Goal: Browse casually: Explore the website without a specific task or goal

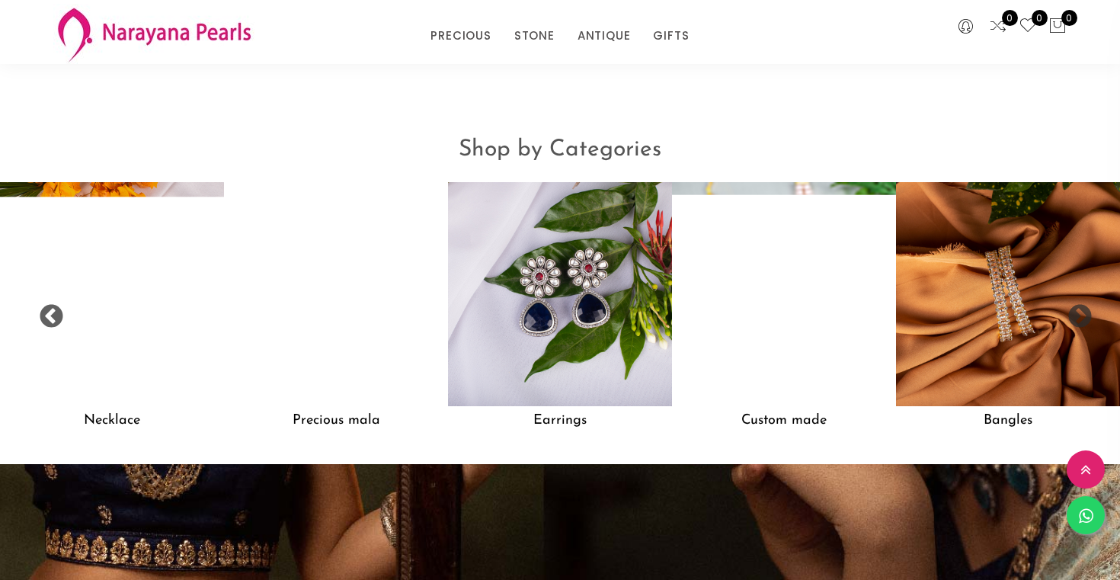
scroll to position [1181, 0]
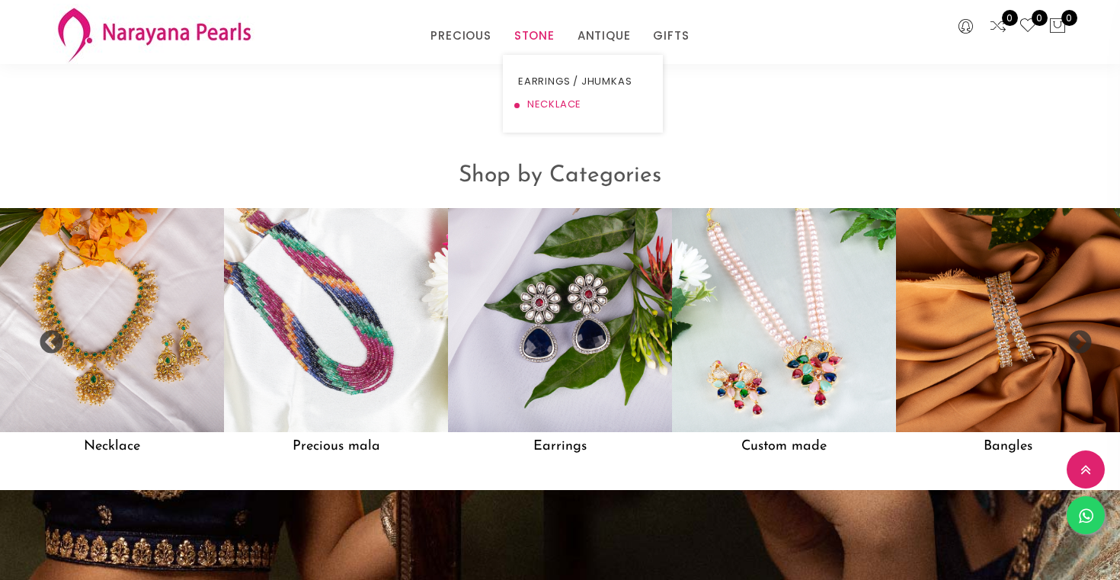
click at [538, 103] on link "NECKLACE" at bounding box center [583, 104] width 130 height 23
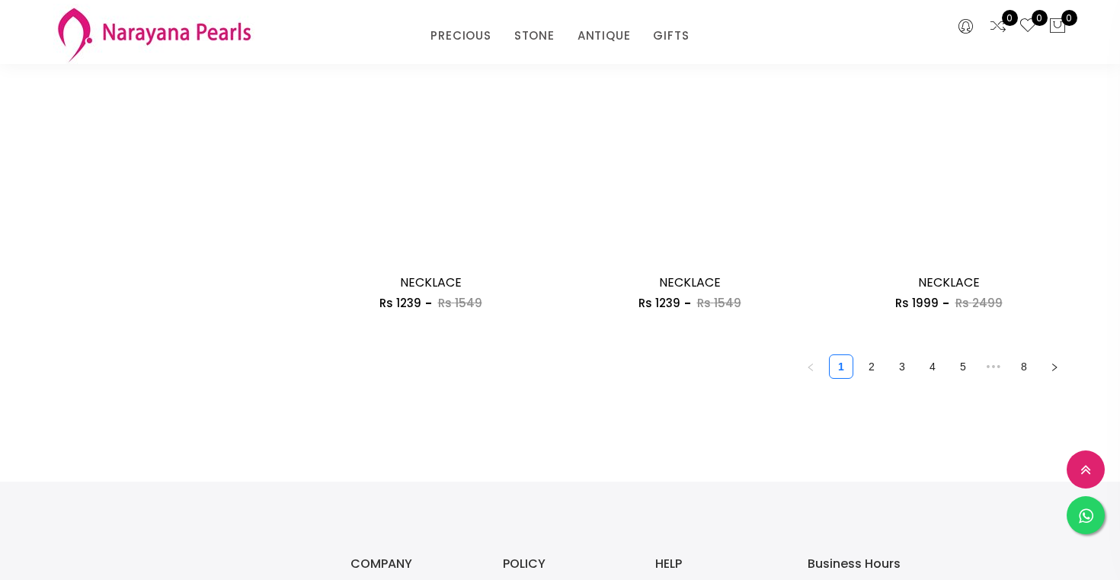
scroll to position [2093, 0]
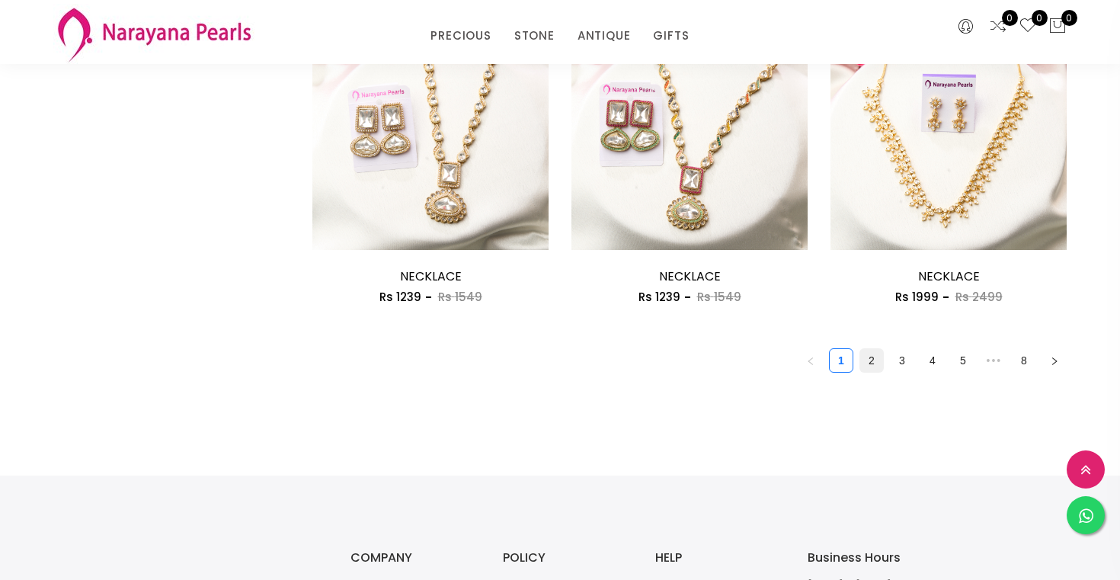
click at [877, 364] on link "2" at bounding box center [872, 360] width 23 height 23
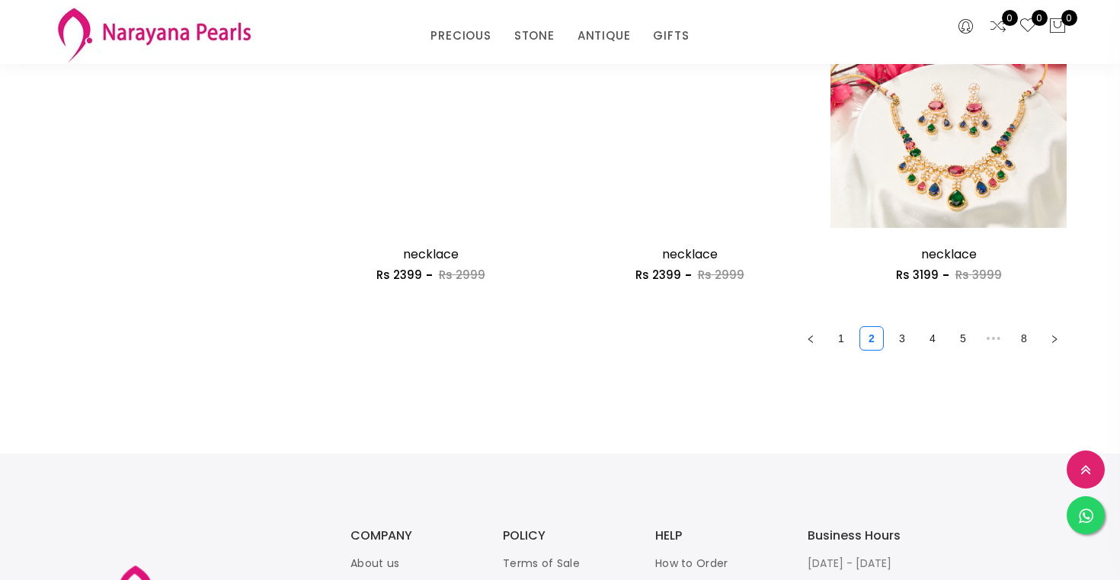
scroll to position [2117, 0]
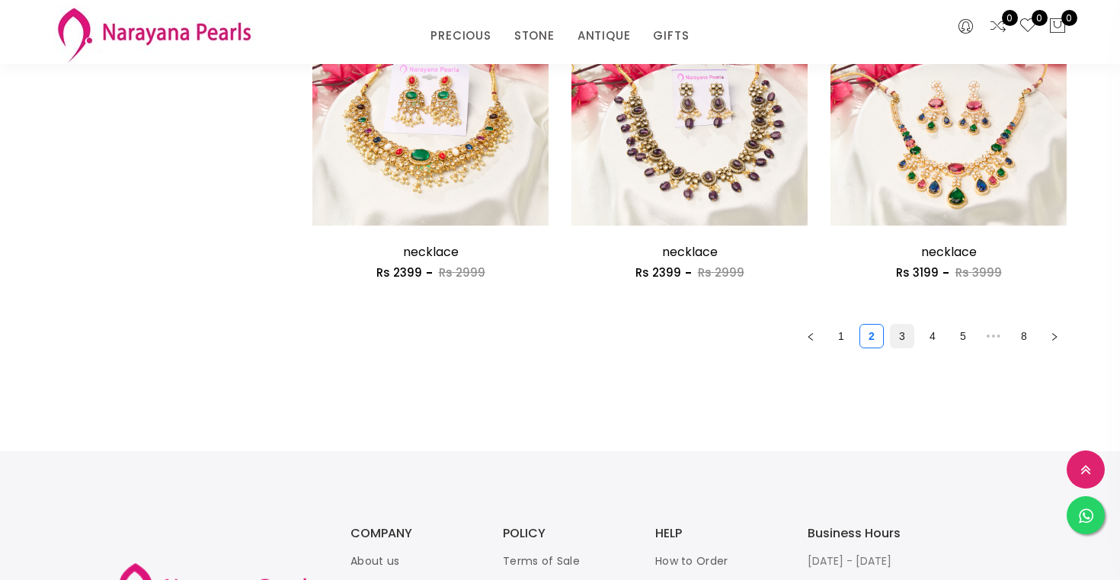
click at [899, 342] on link "3" at bounding box center [902, 336] width 23 height 23
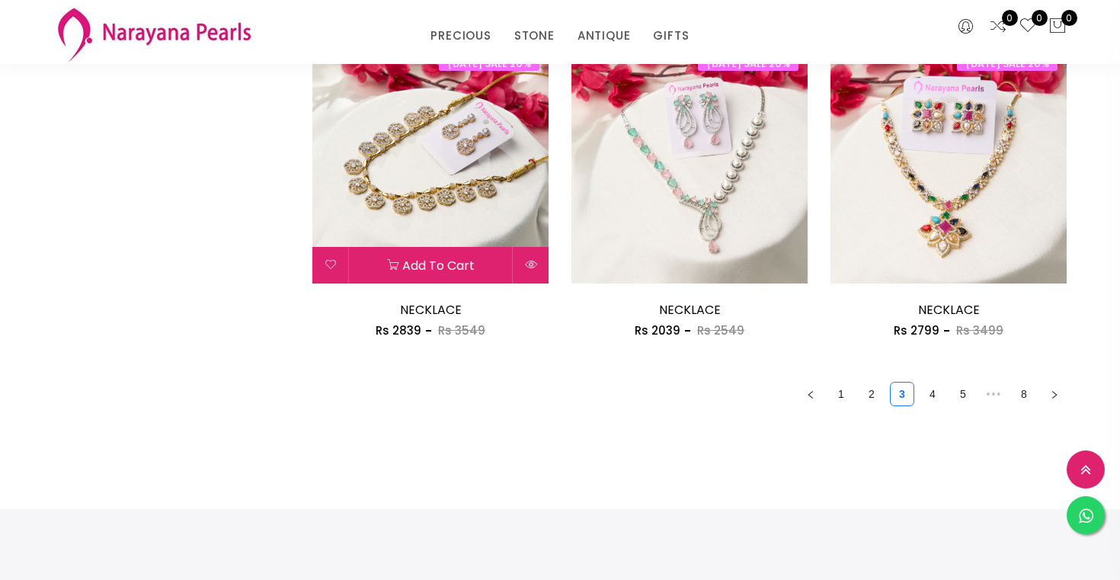
scroll to position [2054, 0]
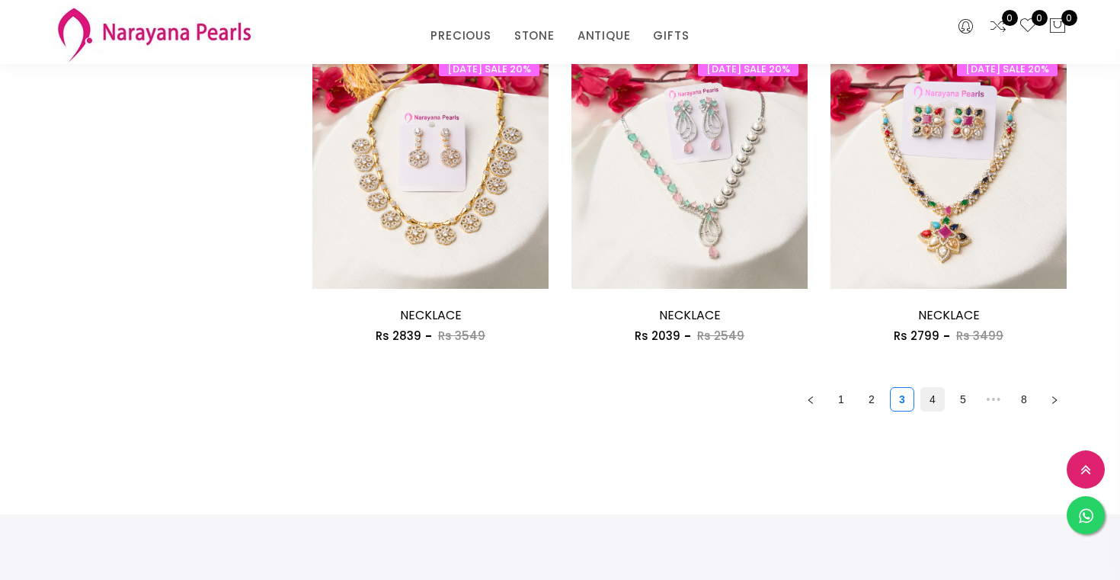
click at [938, 400] on link "4" at bounding box center [932, 399] width 23 height 23
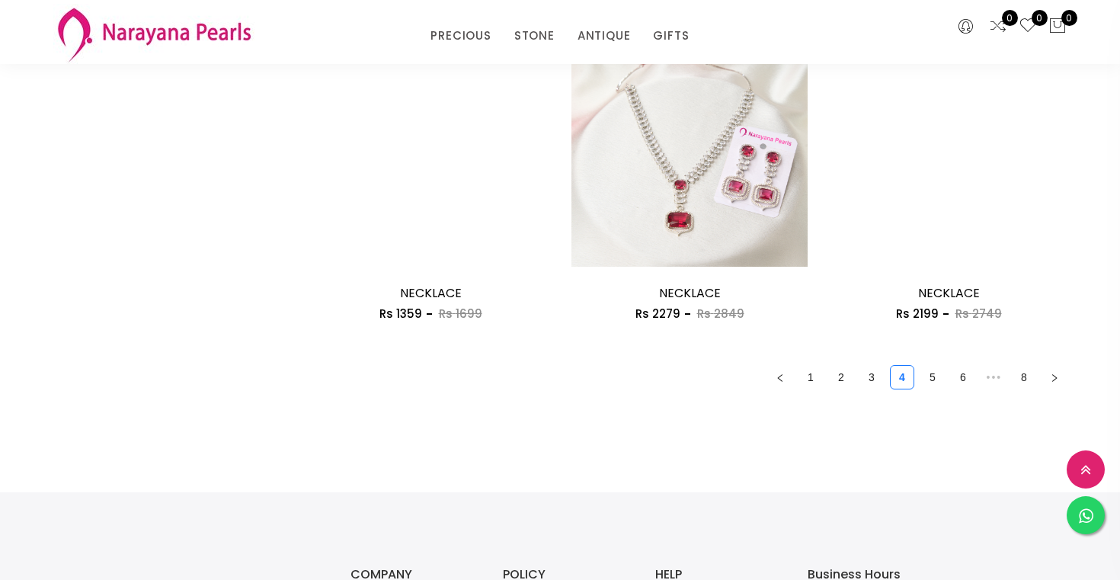
scroll to position [2077, 0]
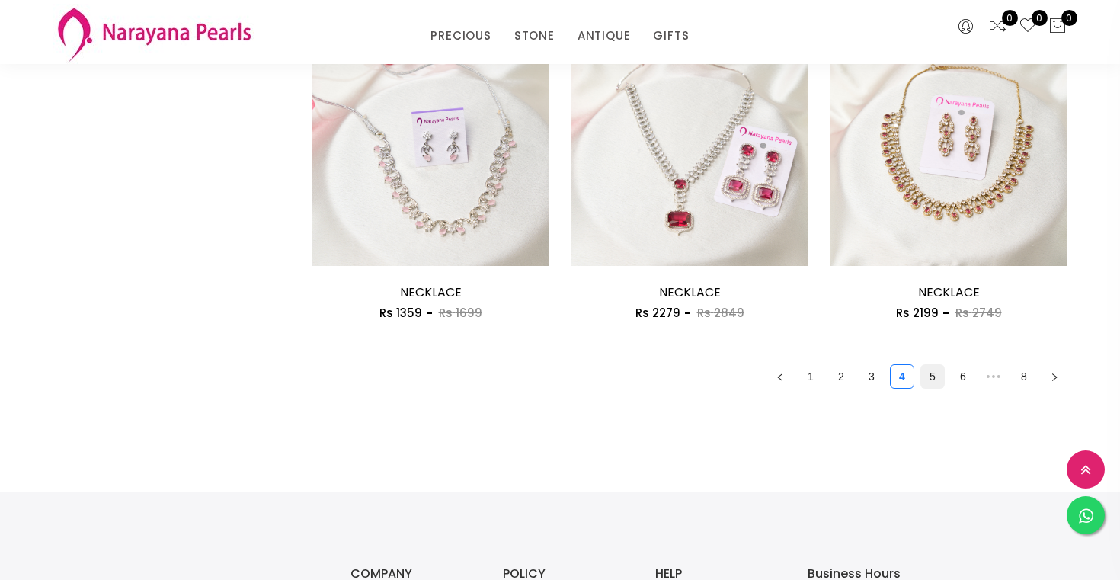
click at [930, 380] on link "5" at bounding box center [932, 376] width 23 height 23
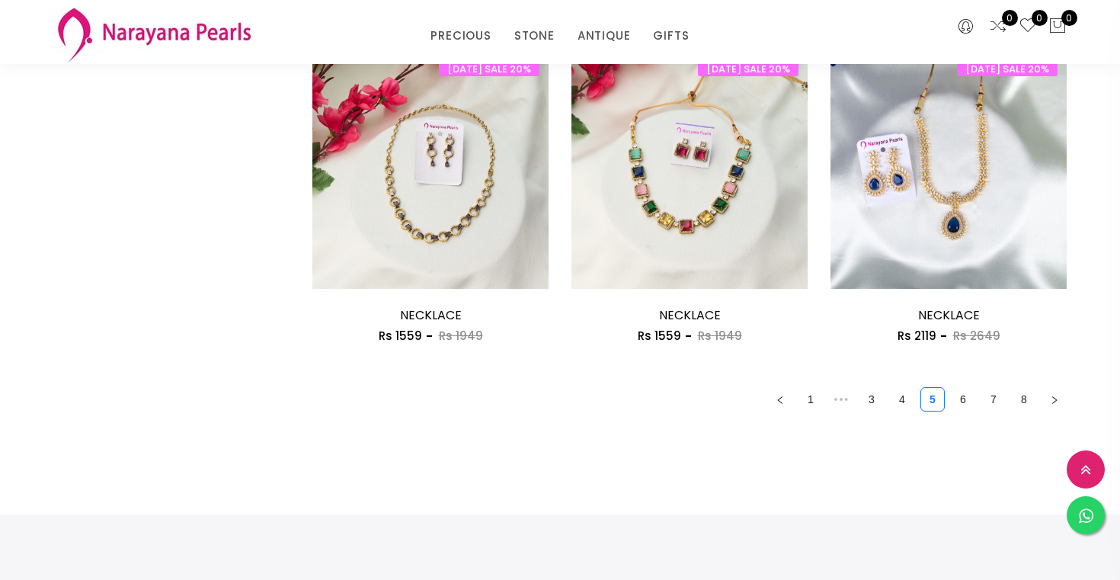
scroll to position [2090, 0]
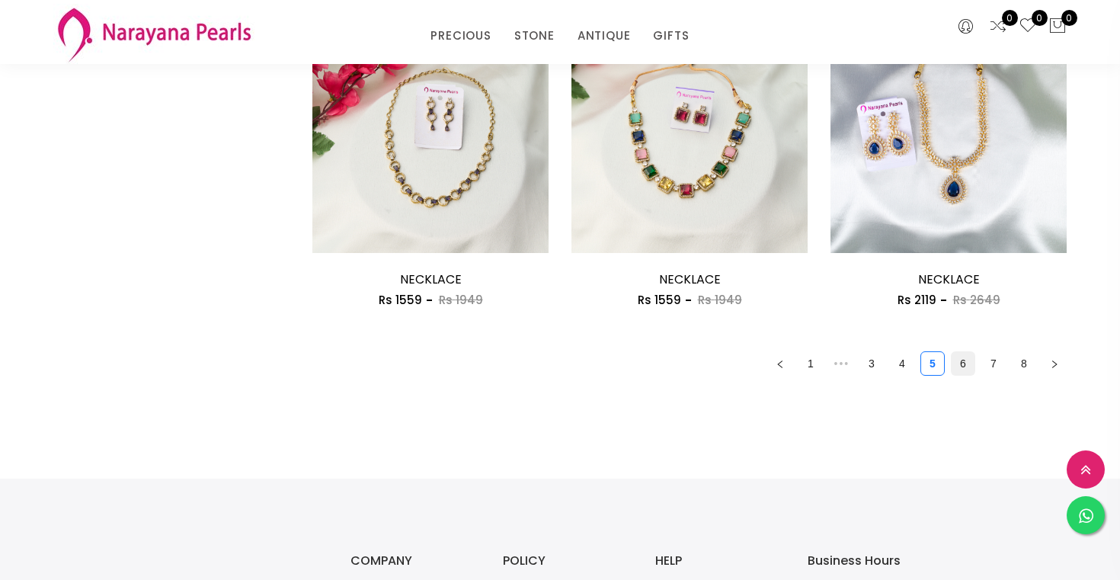
click at [955, 364] on link "6" at bounding box center [963, 363] width 23 height 23
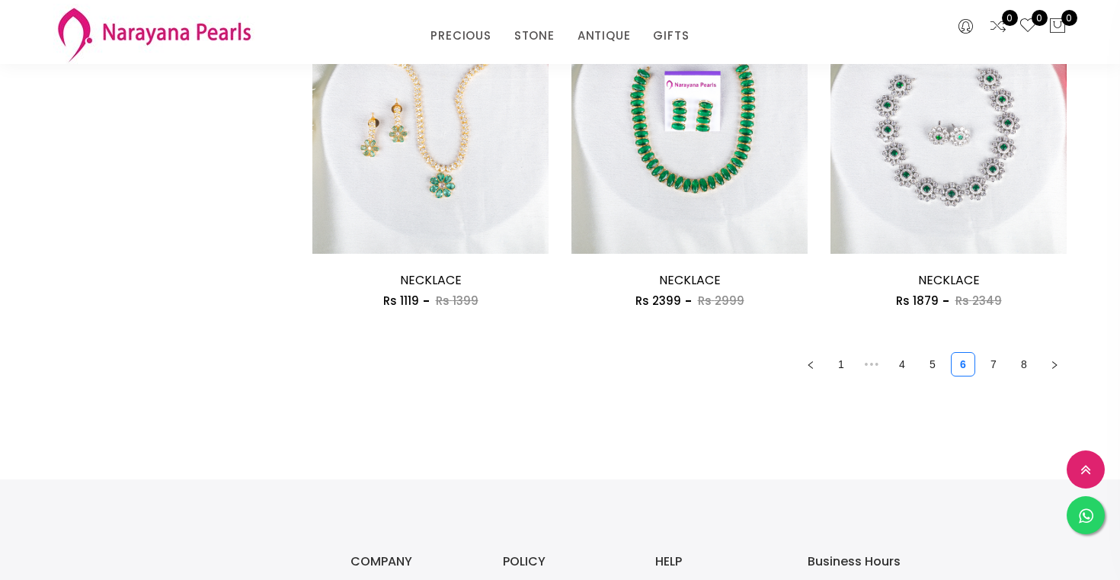
scroll to position [2095, 0]
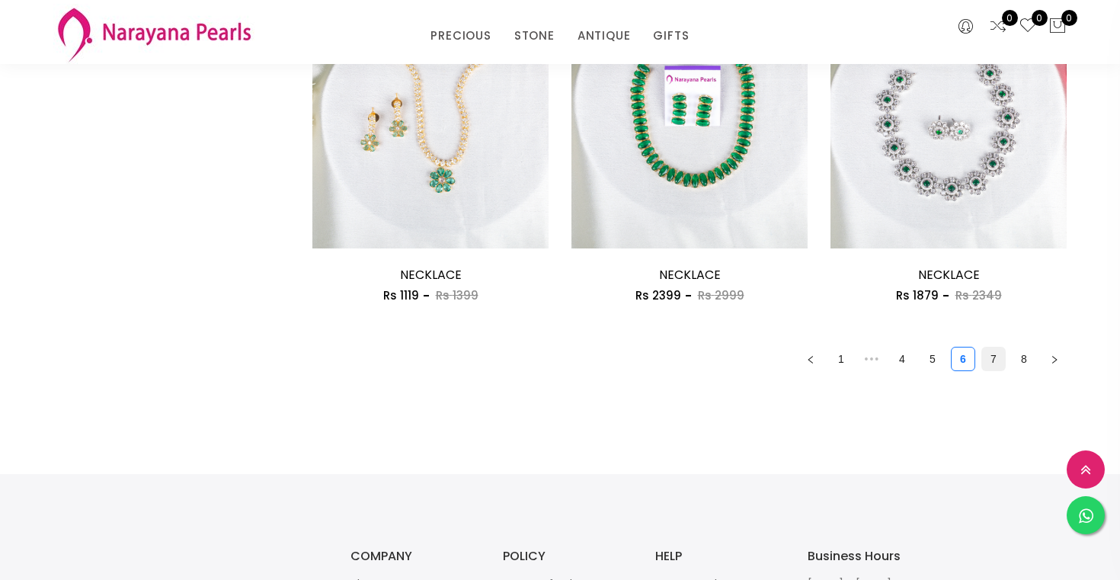
click at [986, 353] on link "7" at bounding box center [993, 359] width 23 height 23
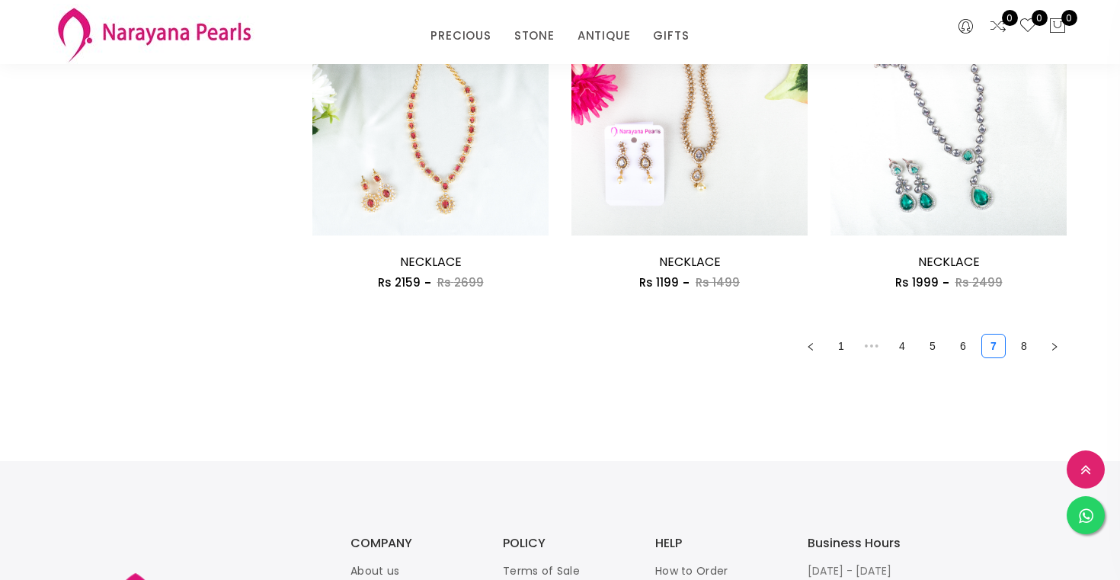
scroll to position [2117, 0]
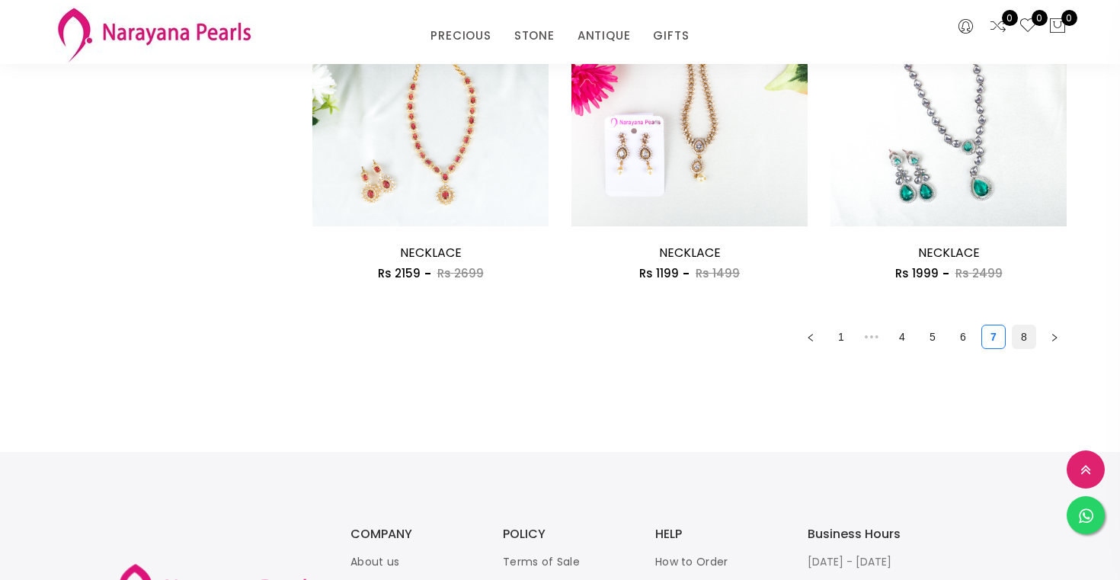
click at [1014, 340] on link "8" at bounding box center [1024, 336] width 23 height 23
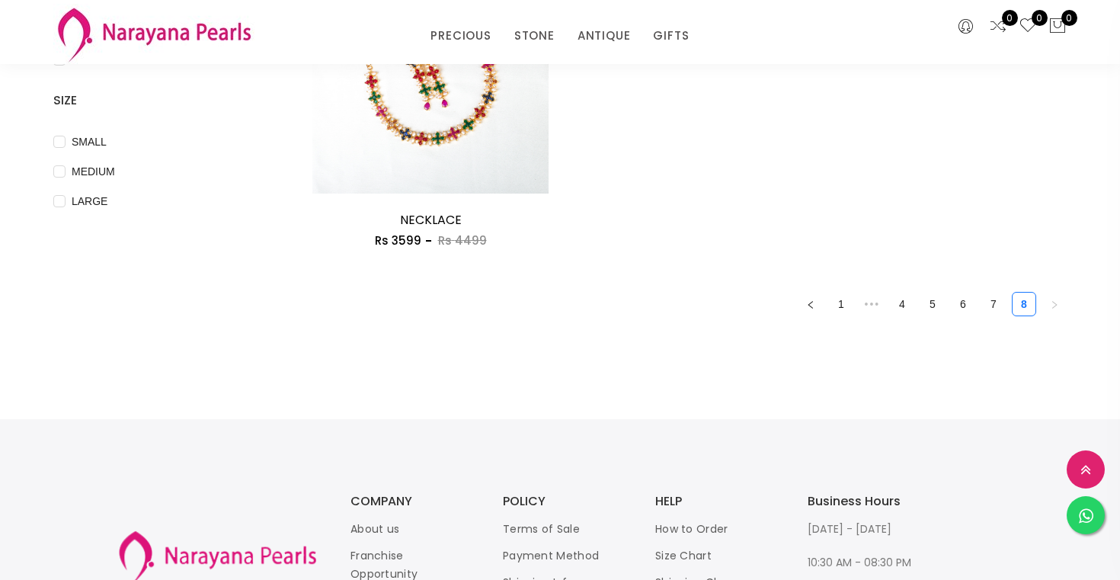
scroll to position [552, 0]
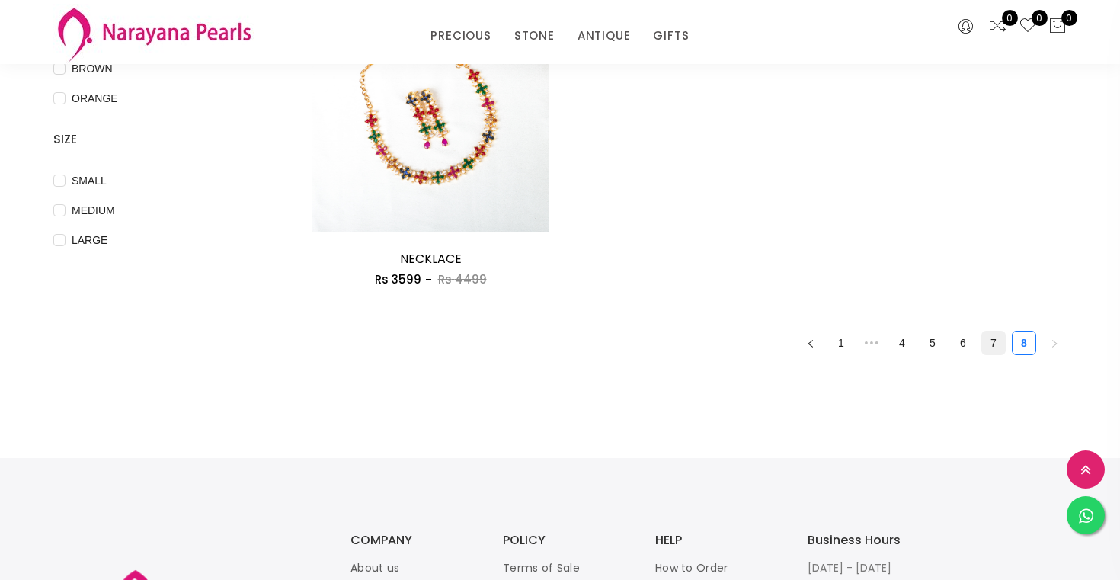
click at [995, 343] on link "7" at bounding box center [993, 343] width 23 height 23
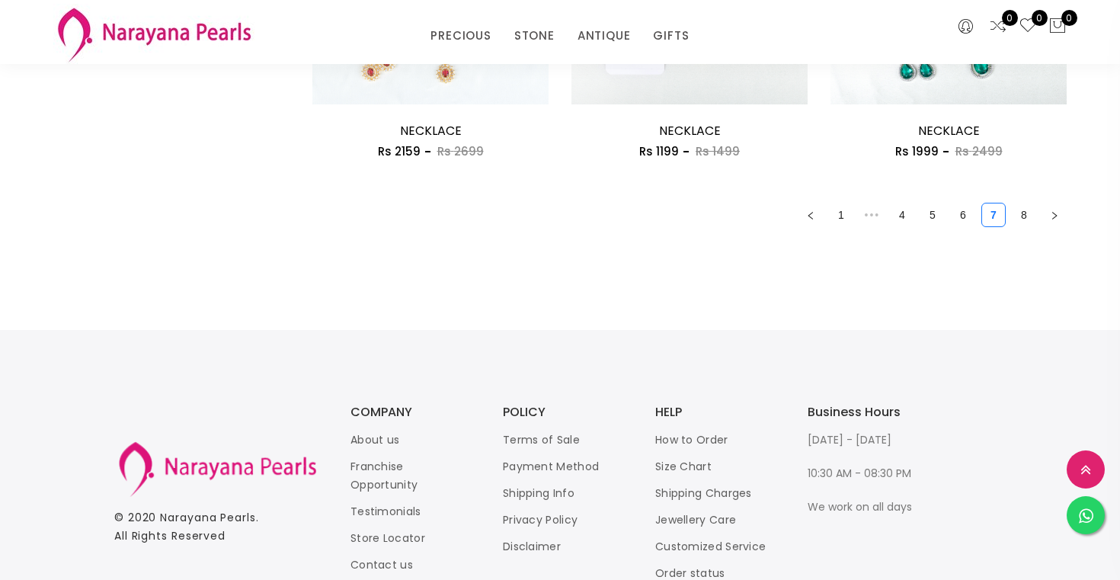
scroll to position [2239, 0]
click at [946, 215] on ul "1 ••• 4 5 6 7 8" at bounding box center [689, 214] width 755 height 24
click at [952, 213] on link "6" at bounding box center [963, 214] width 23 height 23
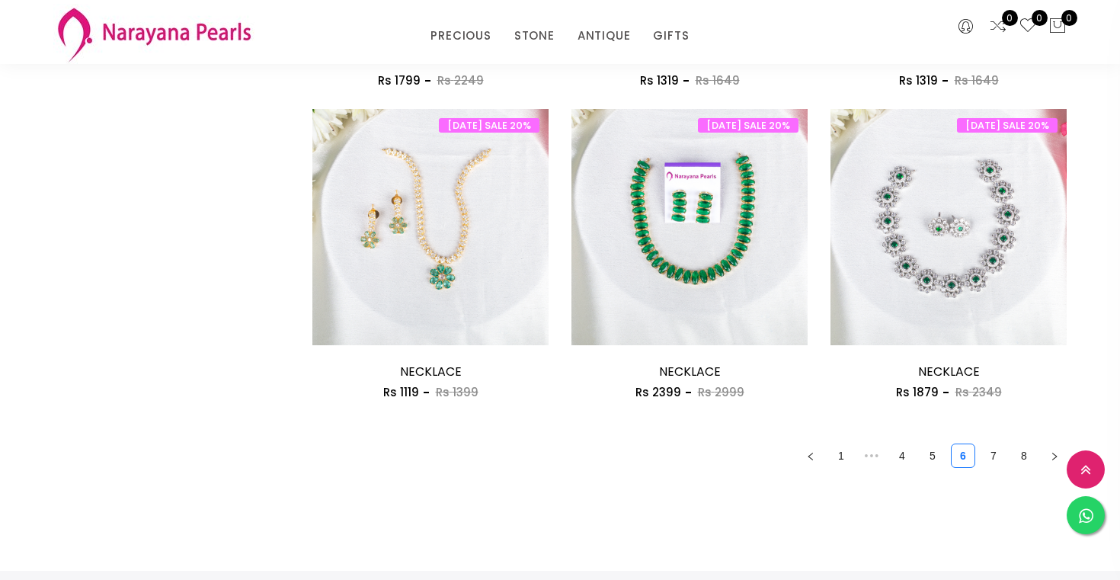
scroll to position [2003, 0]
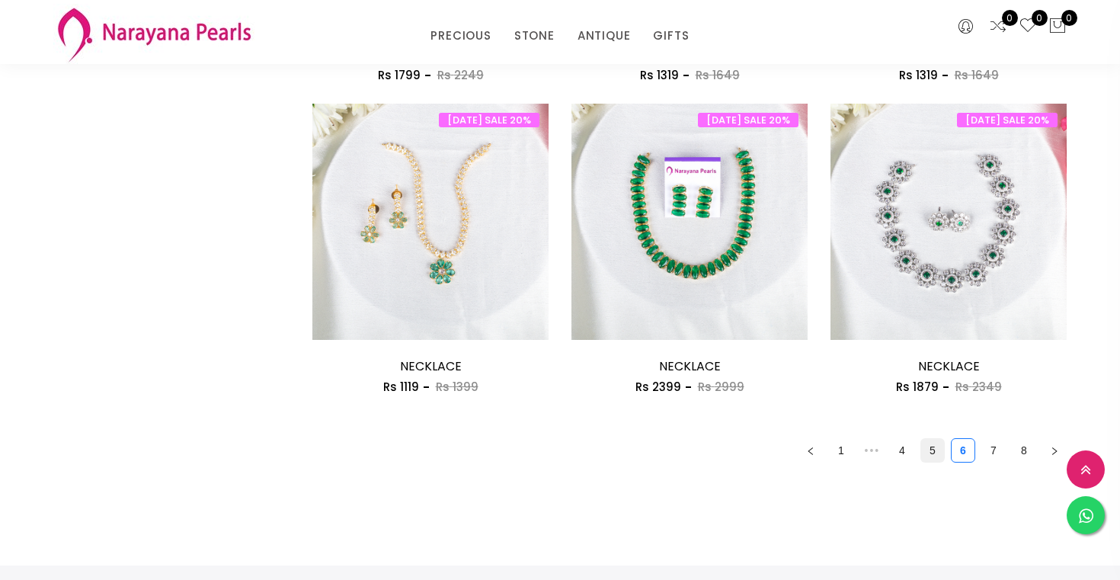
click at [933, 454] on link "5" at bounding box center [932, 450] width 23 height 23
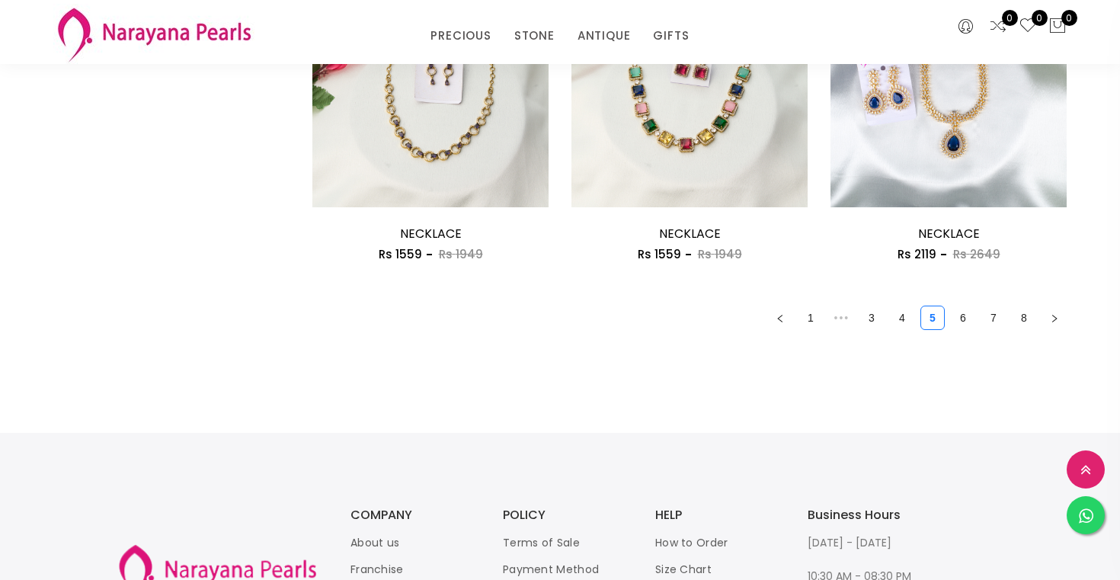
scroll to position [2139, 0]
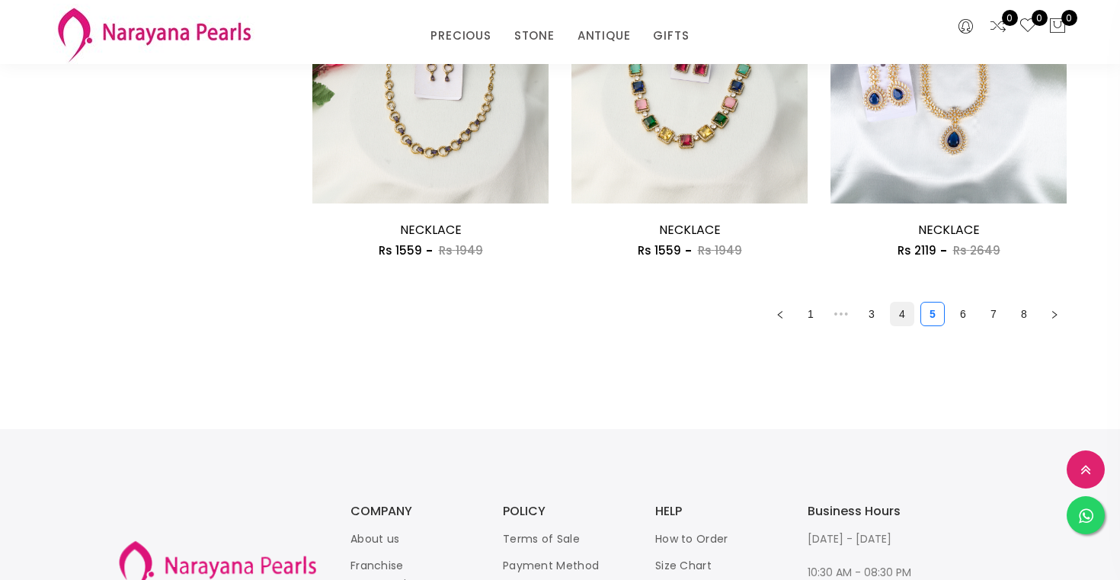
click at [900, 322] on link "4" at bounding box center [902, 314] width 23 height 23
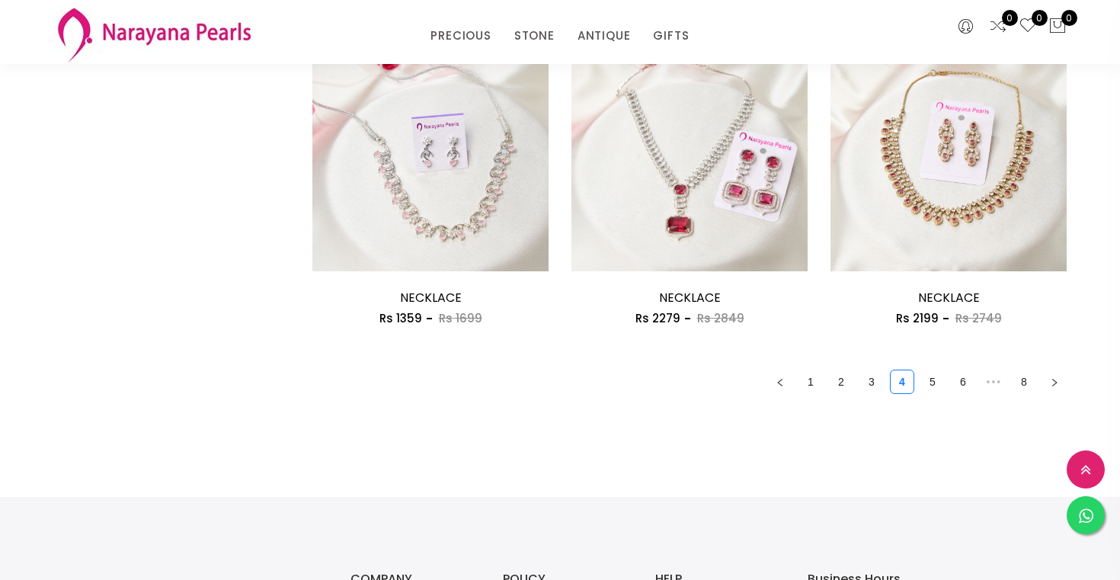
scroll to position [2074, 0]
